Goal: Transaction & Acquisition: Download file/media

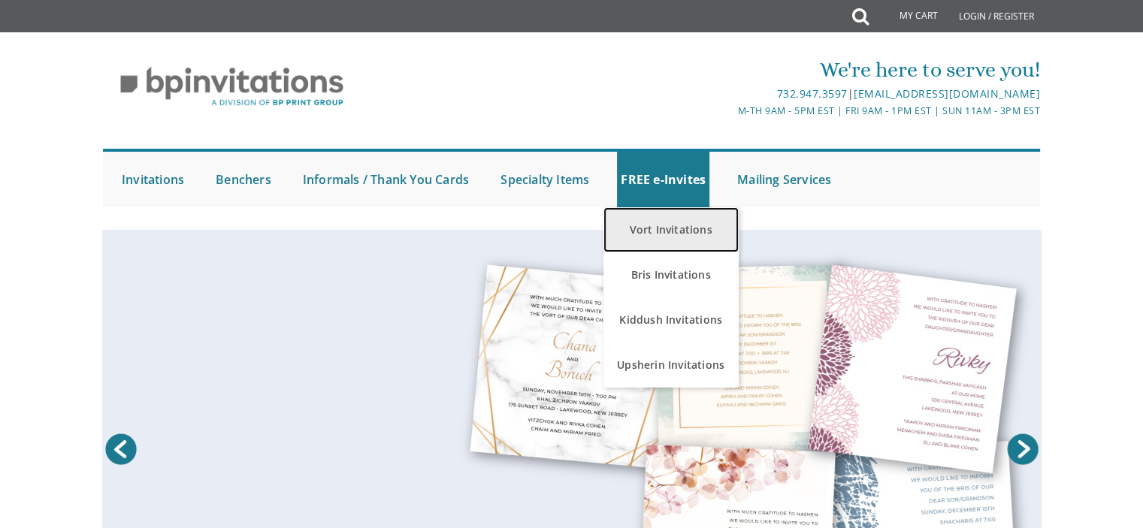
click at [664, 228] on link "Vort Invitations" at bounding box center [670, 229] width 135 height 45
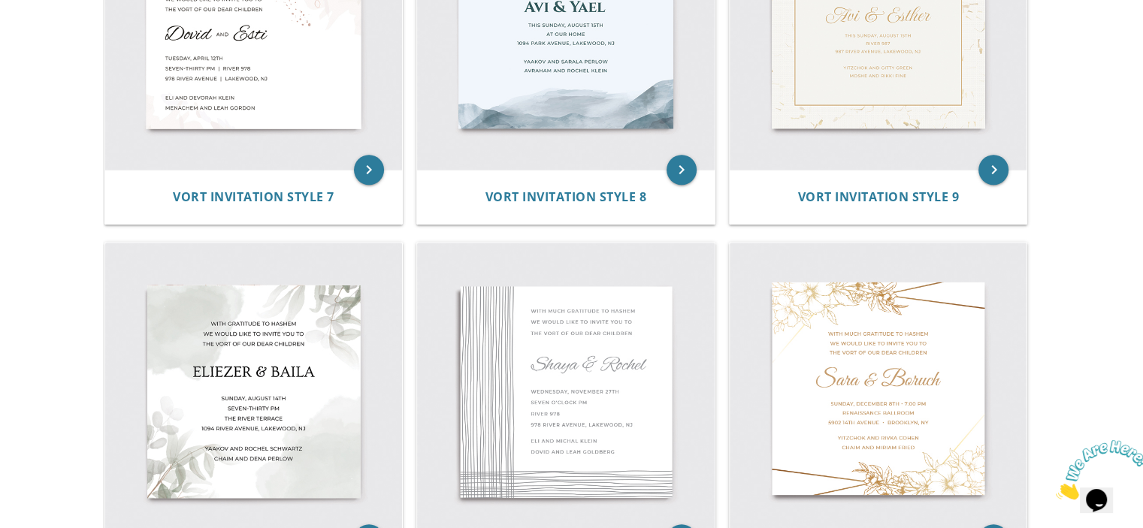
scroll to position [1263, 0]
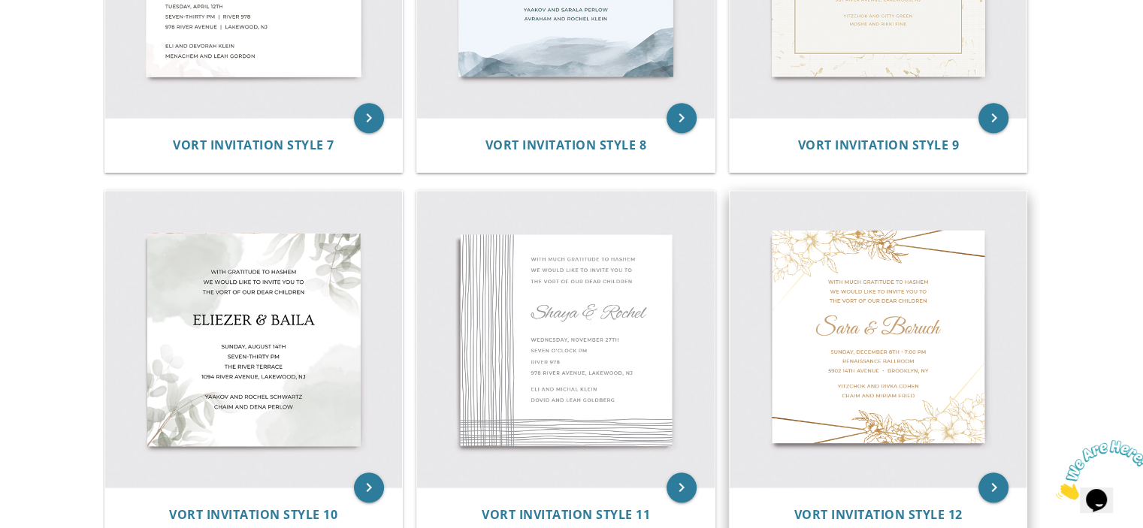
click at [938, 338] on img at bounding box center [879, 340] width 298 height 298
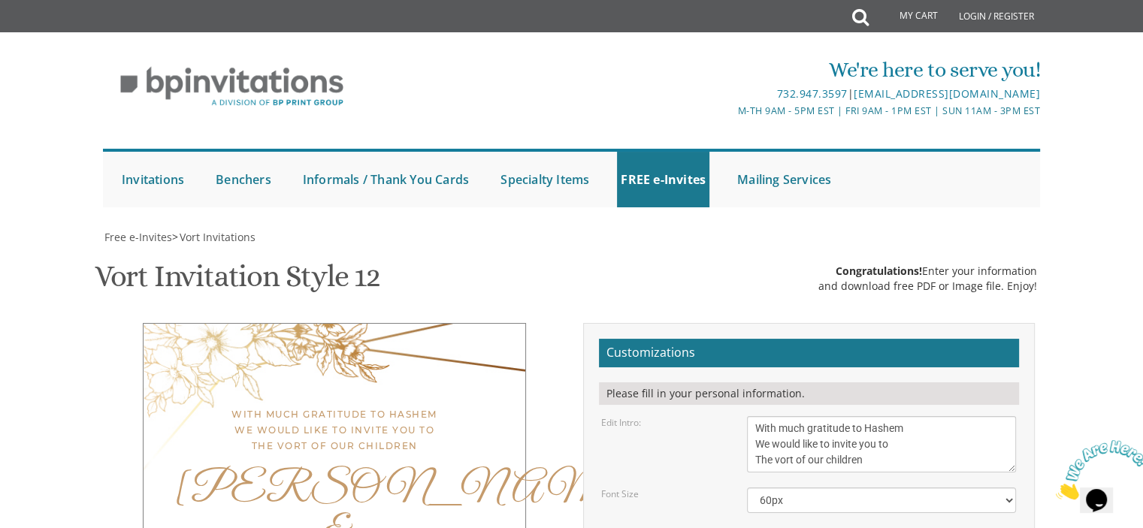
scroll to position [240, 0]
drag, startPoint x: 897, startPoint y: 224, endPoint x: 751, endPoint y: 177, distance: 153.3
click at [751, 416] on textarea "With much gratitude to Hashem We would like to invite you to The vort of our ch…" at bounding box center [881, 444] width 269 height 56
type textarea "Please join us for the Sheva Brachos of"
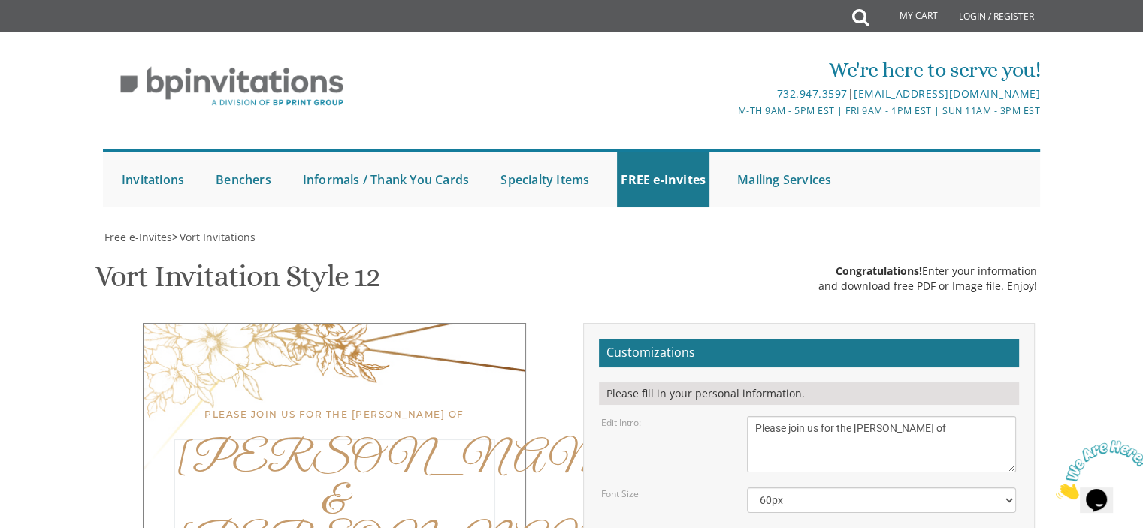
drag, startPoint x: 845, startPoint y: 300, endPoint x: 715, endPoint y: 300, distance: 129.2
type textarea "Dovid & Rachel Mehl"
drag, startPoint x: 919, startPoint y: 375, endPoint x: 733, endPoint y: 335, distance: 189.8
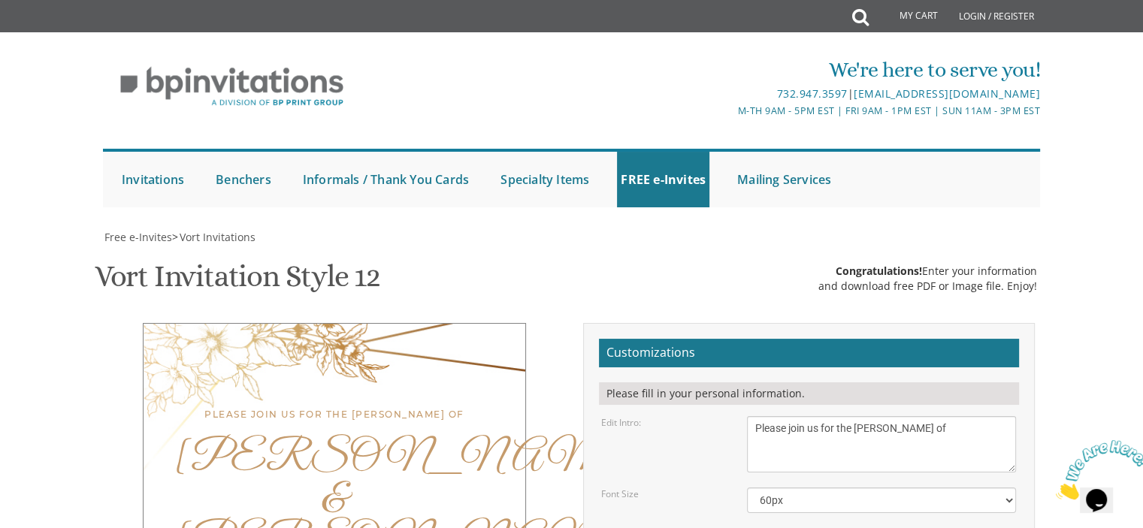
scroll to position [58, 0]
type textarea "Sunday August 24 ל אב Eleven AM Novardok Hall 1502 Avenue N Brooklyn, NY"
drag, startPoint x: 883, startPoint y: 432, endPoint x: 736, endPoint y: 410, distance: 148.3
type textarea "RSVP 201.370.0906"
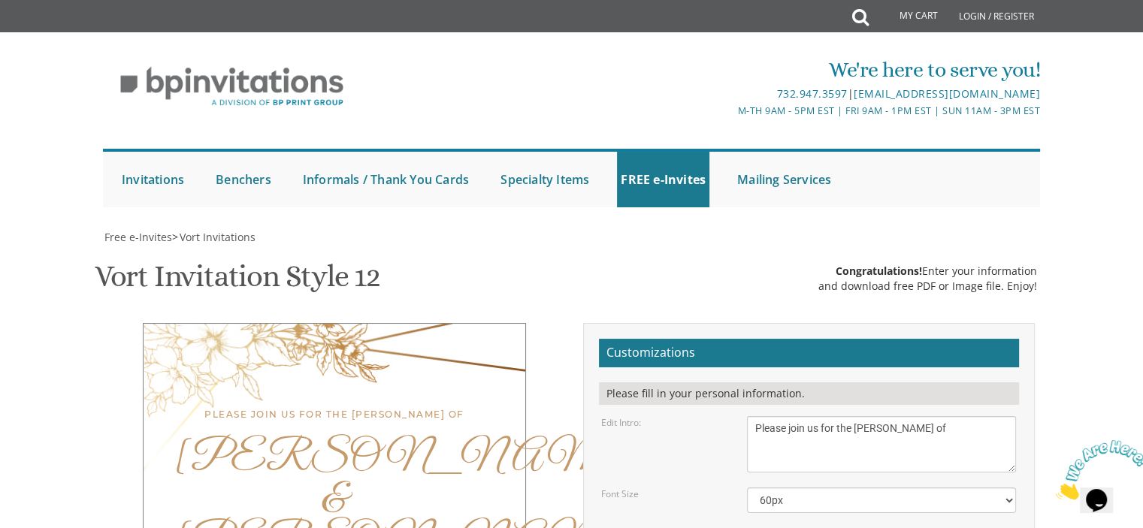
type textarea "Sunday August 24 ל אב Eleven AM Novardok Hall 1502 Avenue N Brooklyn, NY"
click at [830, 488] on select "40px 50px 60px 70px 80px" at bounding box center [881, 501] width 269 height 26
select select "50px"
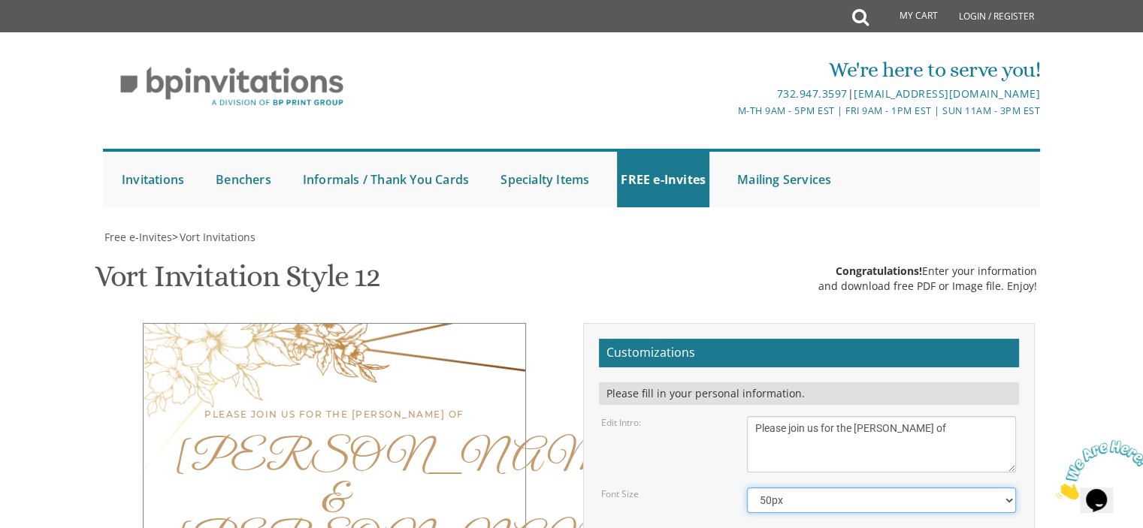
click at [747, 488] on select "40px 50px 60px 70px 80px" at bounding box center [881, 501] width 269 height 26
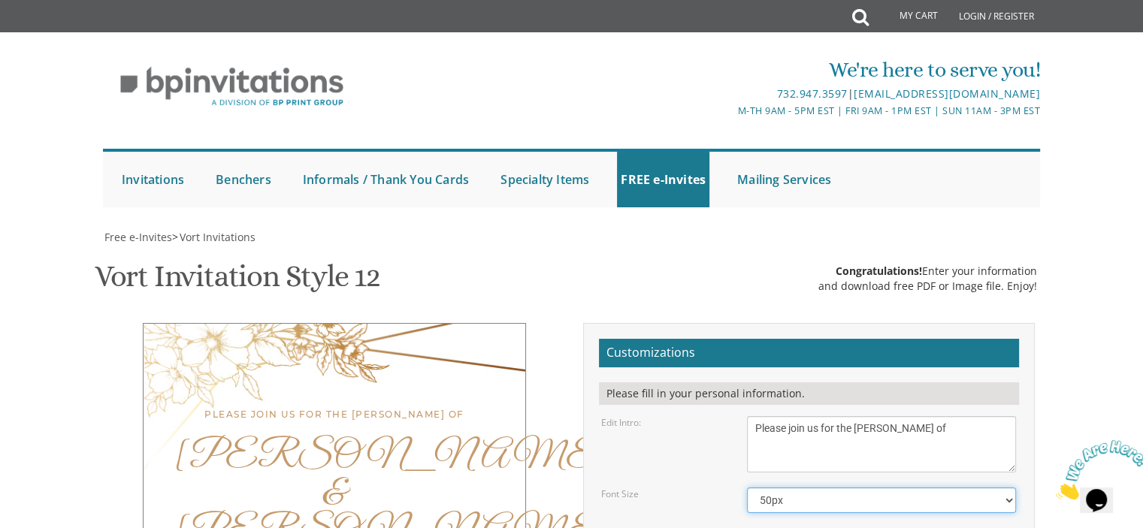
scroll to position [484, 0]
type input "Tzippyfaigie@gmail.com"
